Goal: Task Accomplishment & Management: Use online tool/utility

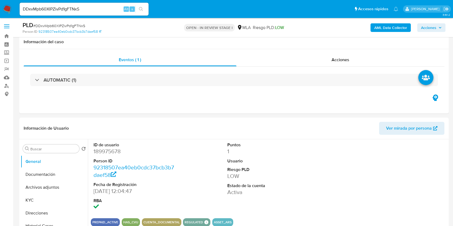
select select "10"
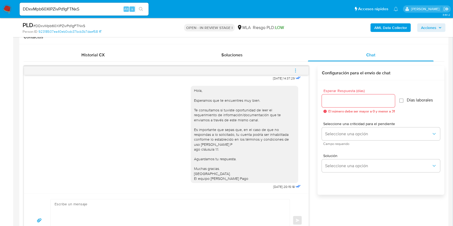
scroll to position [245, 0]
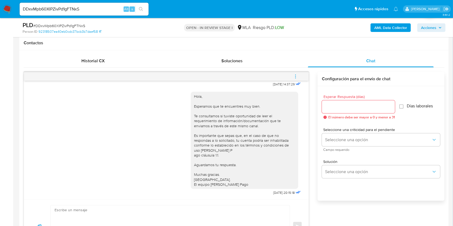
click at [292, 74] on button "menu-action" at bounding box center [296, 76] width 18 height 13
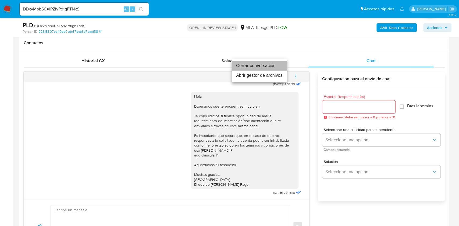
click at [260, 70] on li "Cerrar conversación" at bounding box center [259, 66] width 55 height 10
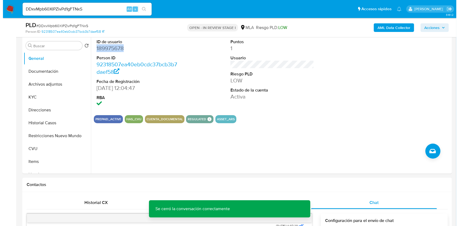
scroll to position [63, 0]
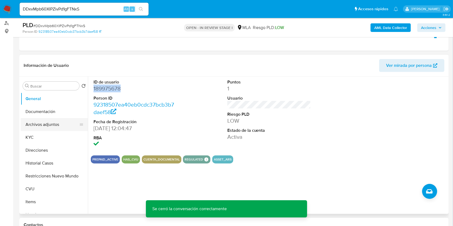
click at [59, 124] on button "Archivos adjuntos" at bounding box center [52, 124] width 63 height 13
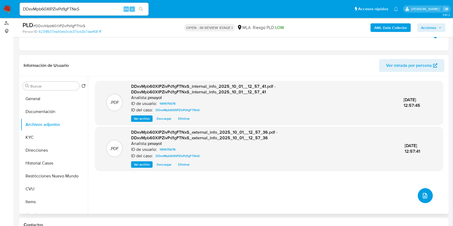
click at [422, 195] on icon "upload-file" at bounding box center [425, 196] width 6 height 6
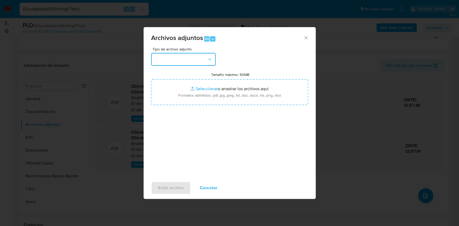
click at [205, 59] on button "button" at bounding box center [183, 59] width 65 height 13
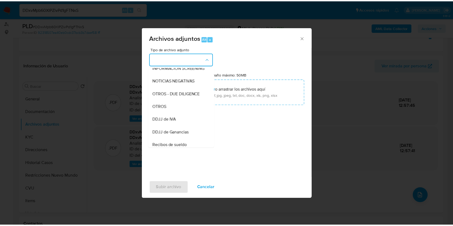
scroll to position [72, 0]
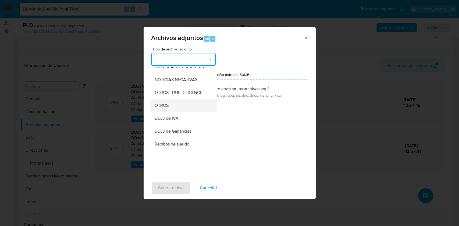
click at [174, 112] on div "OTROS" at bounding box center [181, 105] width 55 height 13
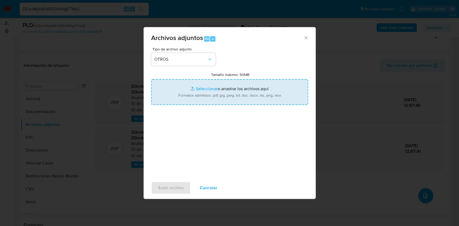
click at [202, 89] on input "Tamaño máximo: 50MB Seleccionar archivos" at bounding box center [229, 92] width 157 height 26
type input "C:\fakepath\Caselog DDxvMpb60XIPZivPd1gFTNxS.docx"
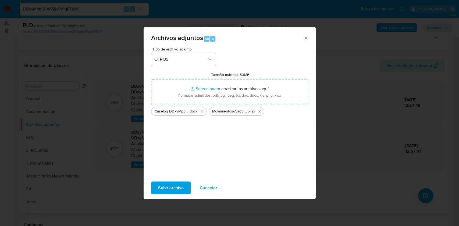
click at [170, 189] on span "Subir archivo" at bounding box center [171, 188] width 26 height 12
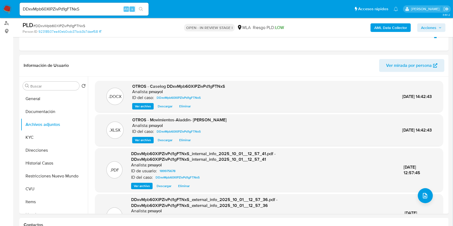
click at [428, 25] on span "Acciones" at bounding box center [428, 27] width 15 height 9
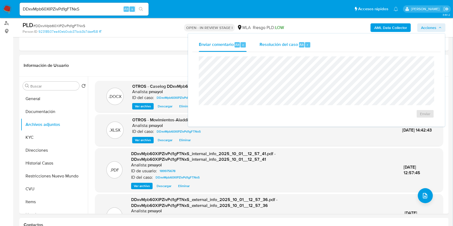
click at [287, 47] on span "Resolución del caso" at bounding box center [279, 44] width 38 height 6
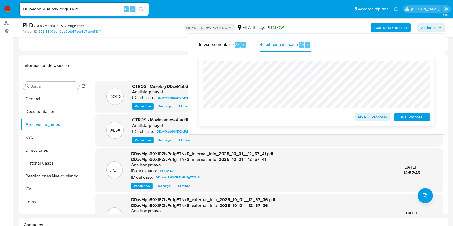
click at [372, 115] on span "No ROI Proposal" at bounding box center [373, 117] width 28 height 8
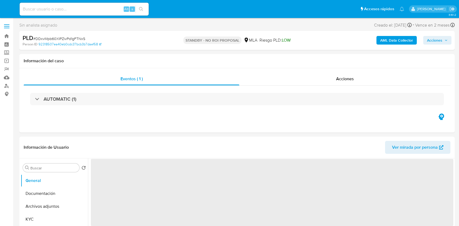
select select "10"
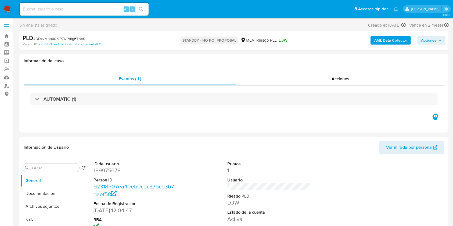
click at [90, 13] on div "Alt s" at bounding box center [84, 9] width 129 height 13
click at [89, 9] on input at bounding box center [84, 9] width 129 height 7
paste input "gHaBi85S9TlyUV8T3QEPNFxx"
type input "gHaBi85S9TlyUV8T3QEPNFxx"
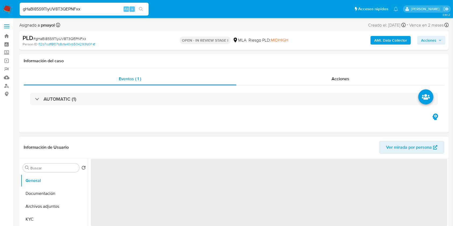
select select "10"
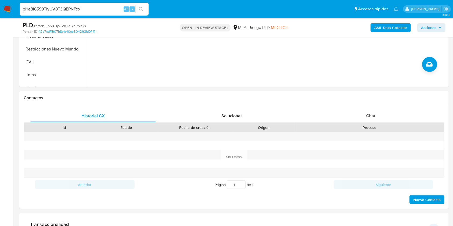
scroll to position [191, 0]
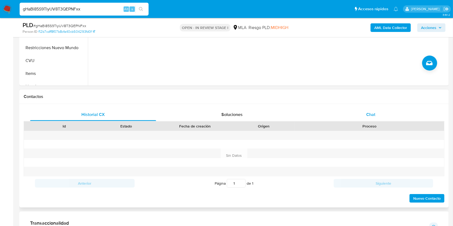
click at [380, 116] on div "Chat" at bounding box center [371, 114] width 126 height 13
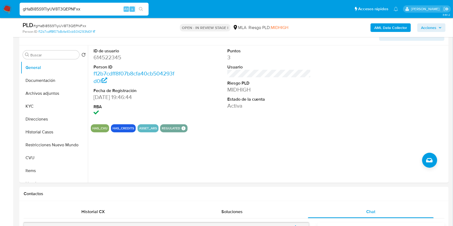
scroll to position [90, 0]
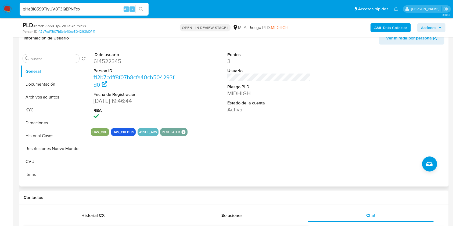
click at [118, 61] on dd "614522345" at bounding box center [136, 62] width 84 height 8
copy dd "614522345"
click at [37, 108] on button "KYC" at bounding box center [52, 110] width 63 height 13
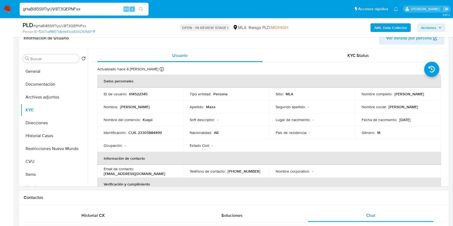
click at [314, 18] on div "PLD # gHaBi85S9TlyUV8T3QEPNFxx Person ID f12b7cdff8f07b8cfa40cb504293fd0f OPEN …" at bounding box center [234, 27] width 430 height 19
click at [9, 9] on img at bounding box center [7, 9] width 9 height 9
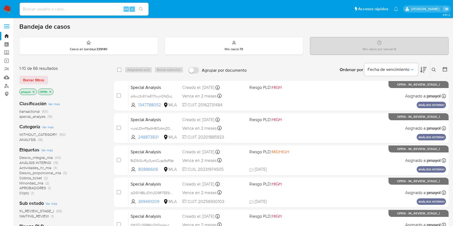
click at [101, 11] on input at bounding box center [84, 9] width 129 height 7
paste input "hXP9b2RtduGYFI4lrfon03UU"
type input "hXP9b2RtduGYFI4lrfon03UU"
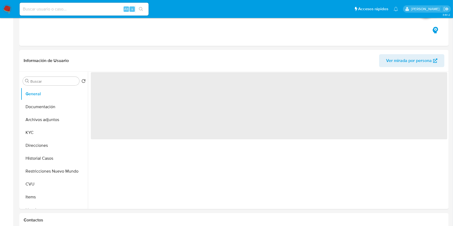
select select "10"
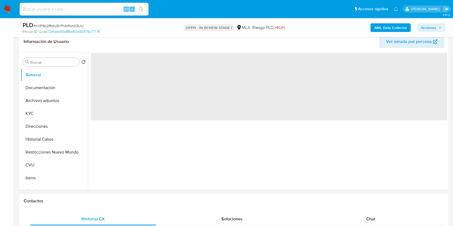
scroll to position [216, 0]
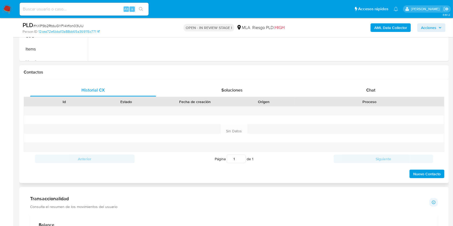
click at [362, 83] on div "Historial CX Soluciones Chat Id Estado Fecha de creación Origen Proceso Anterio…" at bounding box center [234, 132] width 430 height 104
click at [365, 87] on div "Chat" at bounding box center [371, 90] width 126 height 13
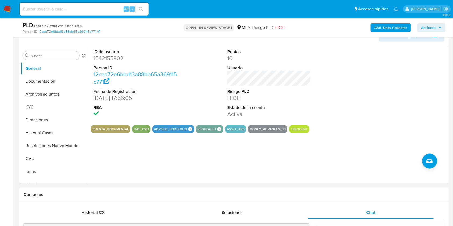
scroll to position [86, 0]
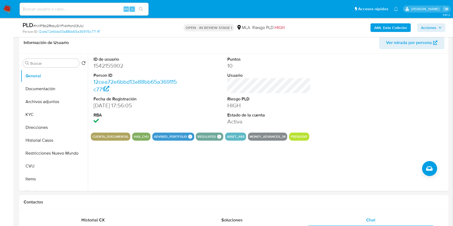
click at [89, 8] on input at bounding box center [84, 9] width 129 height 7
paste input "hXP9b2RtduGYFI4lrfon03UU"
type input "hXP9b2RtduGYFI4lrfon03UU"
click at [141, 5] on button "search-icon" at bounding box center [141, 9] width 11 height 8
click at [141, 7] on icon "search-icon" at bounding box center [141, 9] width 4 height 4
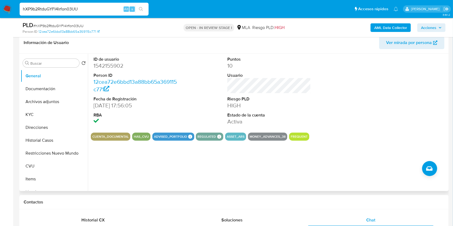
click at [109, 70] on dl "ID de usuario 1542155902 Person ID 12cea72e6bbd13a88bb65a369115c771 Fecha de Re…" at bounding box center [136, 90] width 84 height 69
click at [108, 66] on dd "1542155902" at bounding box center [136, 66] width 84 height 8
copy dd "1542155902"
click at [47, 113] on button "KYC" at bounding box center [52, 114] width 63 height 13
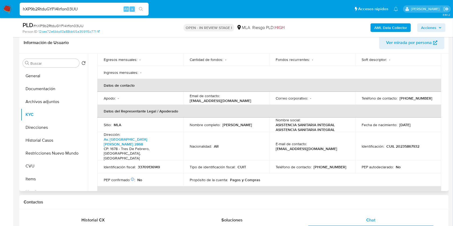
scroll to position [129, 0]
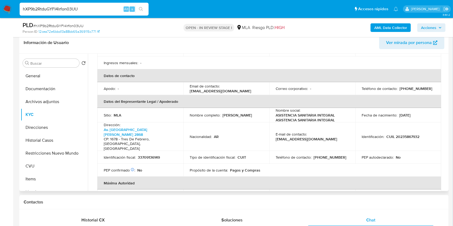
click at [410, 86] on p "(11) 30041881" at bounding box center [416, 88] width 33 height 5
copy p "30041881"
drag, startPoint x: 230, startPoint y: 82, endPoint x: 183, endPoint y: 79, distance: 47.2
click at [183, 82] on td "Email de contacto : mp.asi2023@gmail.com" at bounding box center [226, 88] width 86 height 13
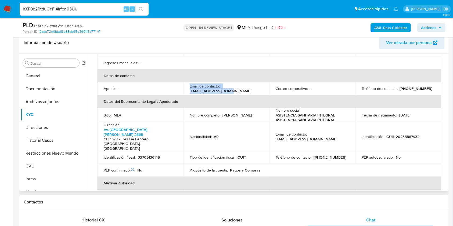
copy div "Email de contacto : mp.asi2023@gmail.com"
click at [45, 164] on button "CVU" at bounding box center [52, 166] width 63 height 13
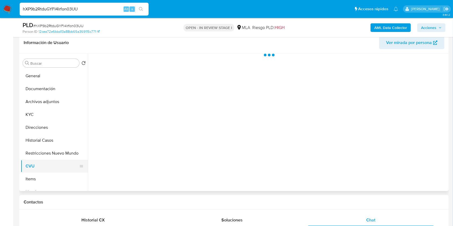
scroll to position [0, 0]
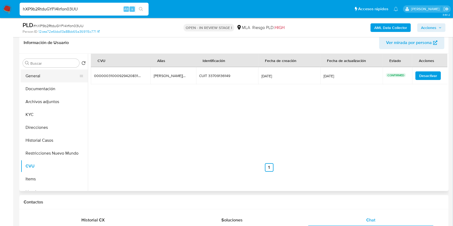
click at [63, 76] on button "General" at bounding box center [52, 76] width 63 height 13
